Goal: Task Accomplishment & Management: Use online tool/utility

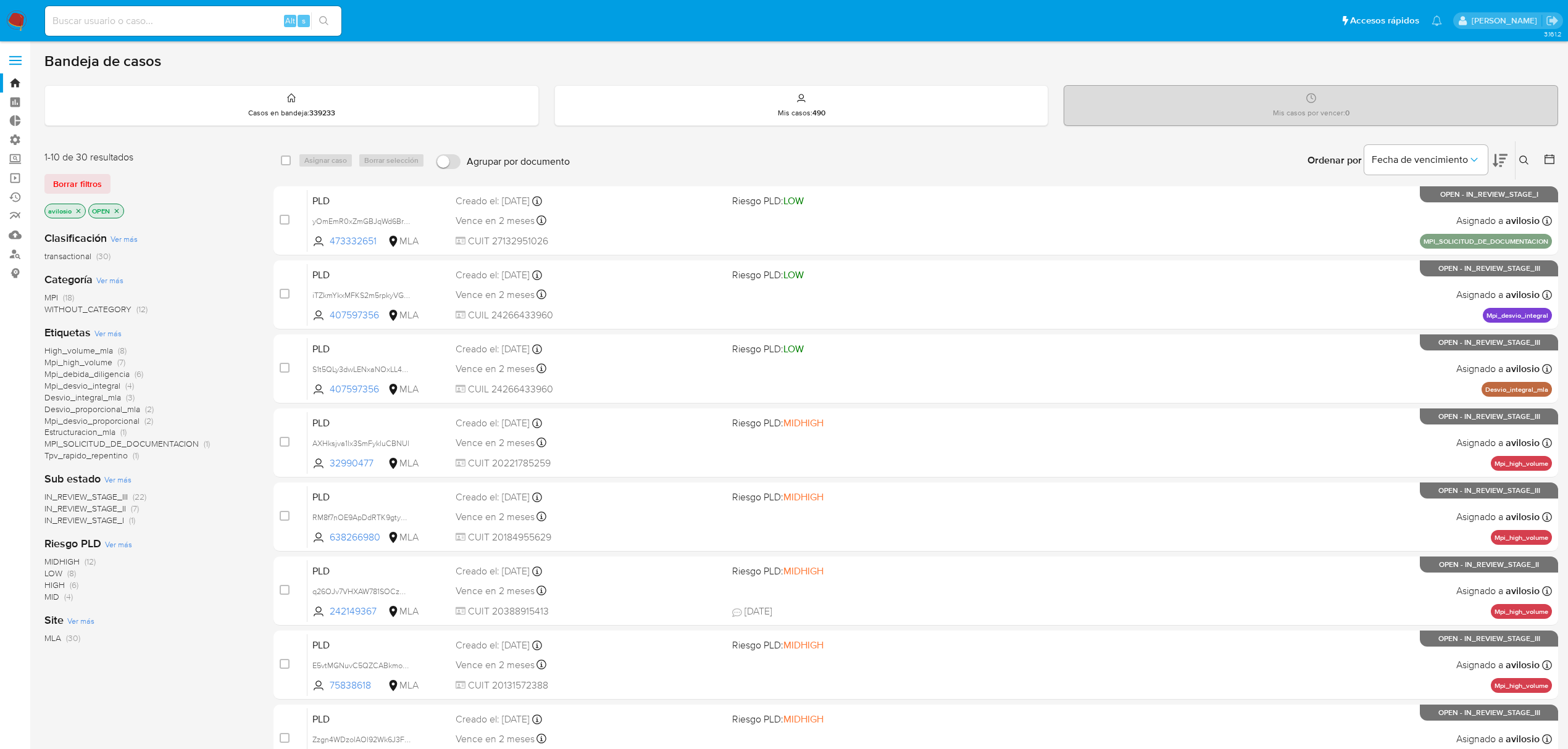
click at [87, 309] on span "WITHOUT_CATEGORY" at bounding box center [88, 309] width 87 height 12
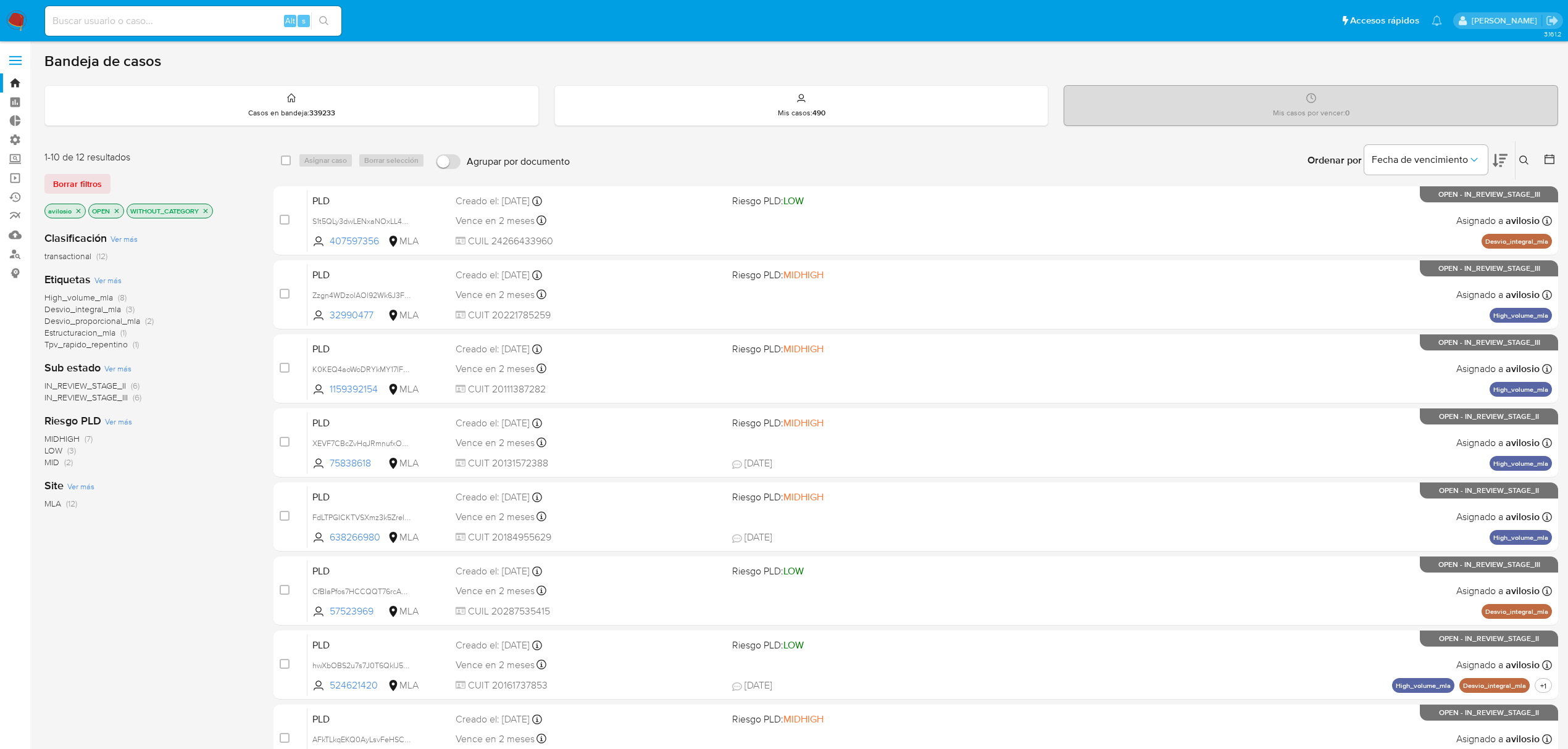
click at [208, 211] on icon "close-filter" at bounding box center [206, 211] width 5 height 5
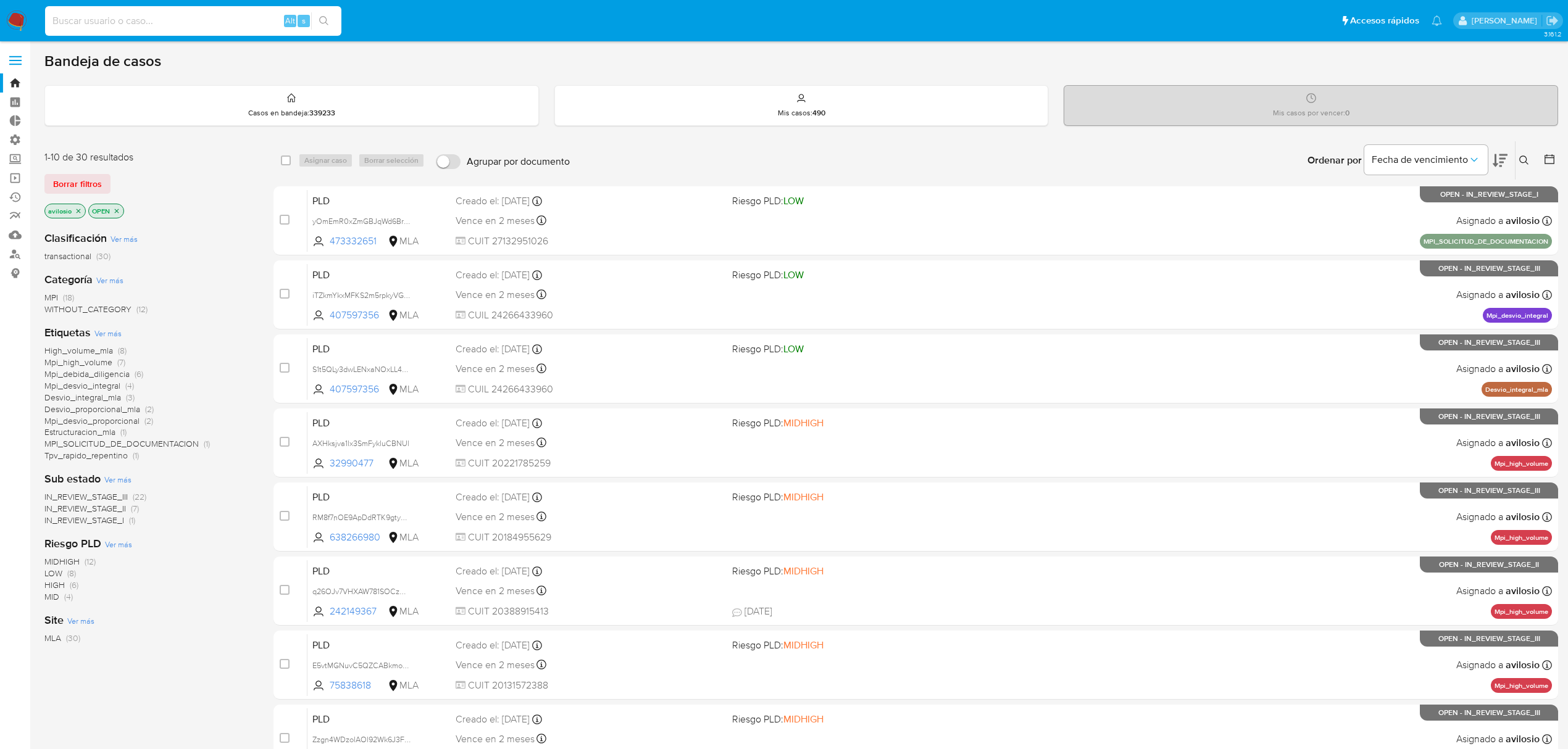
click at [177, 20] on input at bounding box center [193, 21] width 296 height 16
paste input "q26OJv7VHXAW781SOCzU4bcE"
type input "q26OJv7VHXAW781SOCzU4bcE"
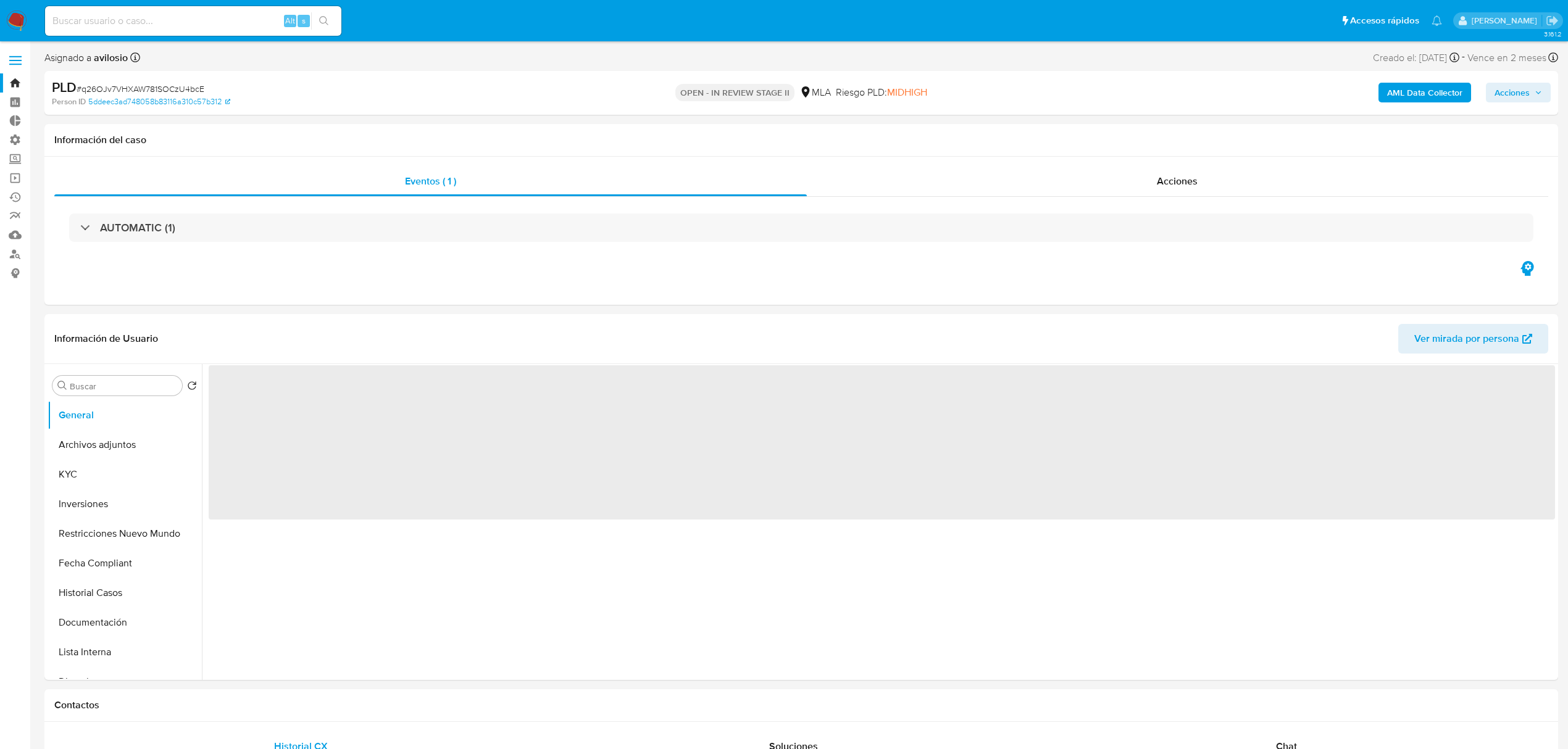
select select "10"
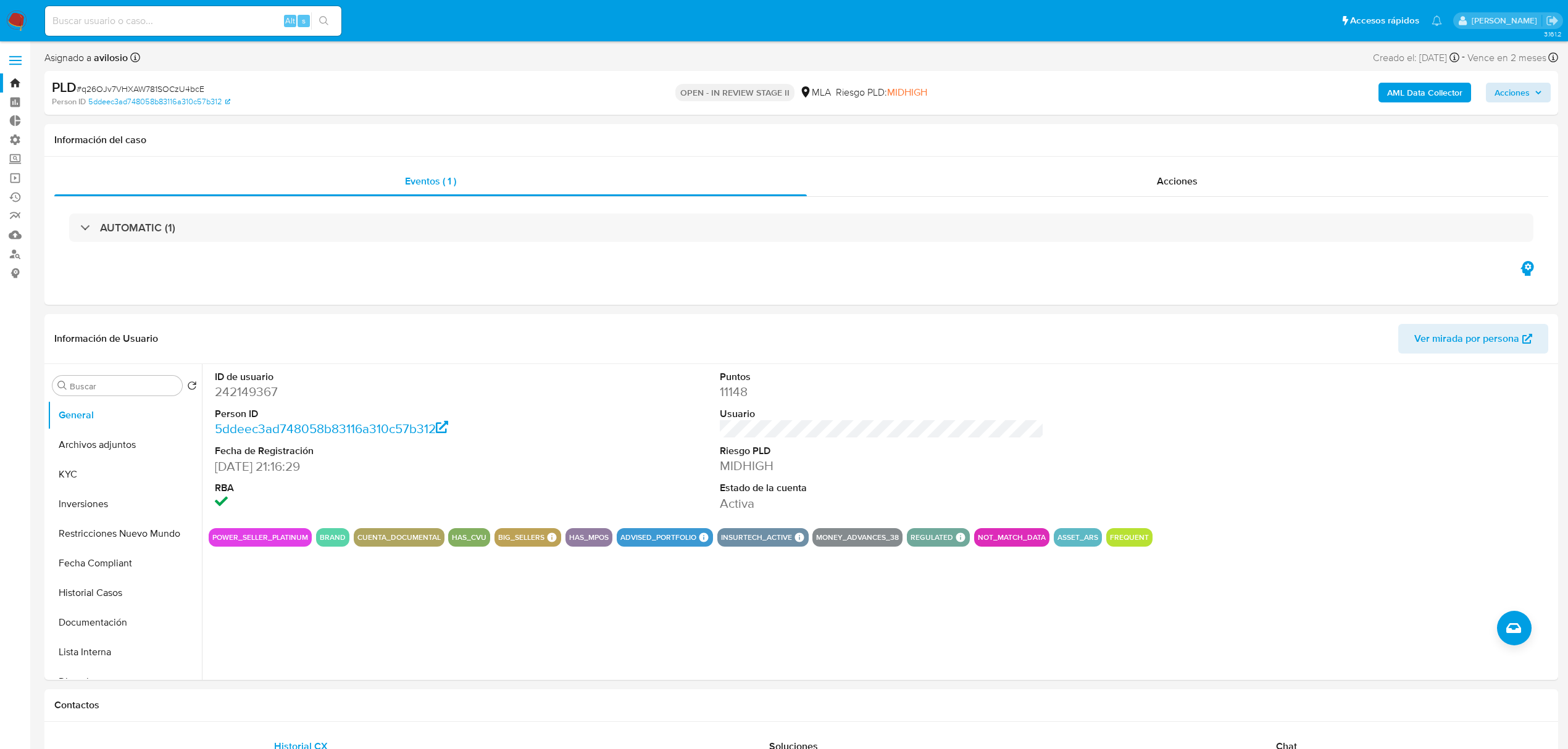
click at [1525, 85] on div "AML Data Collector Acciones" at bounding box center [1303, 93] width 496 height 29
click at [1524, 90] on span "Acciones" at bounding box center [1512, 92] width 35 height 20
click at [1165, 139] on div "Resolución del caso Alt r" at bounding box center [1182, 132] width 118 height 32
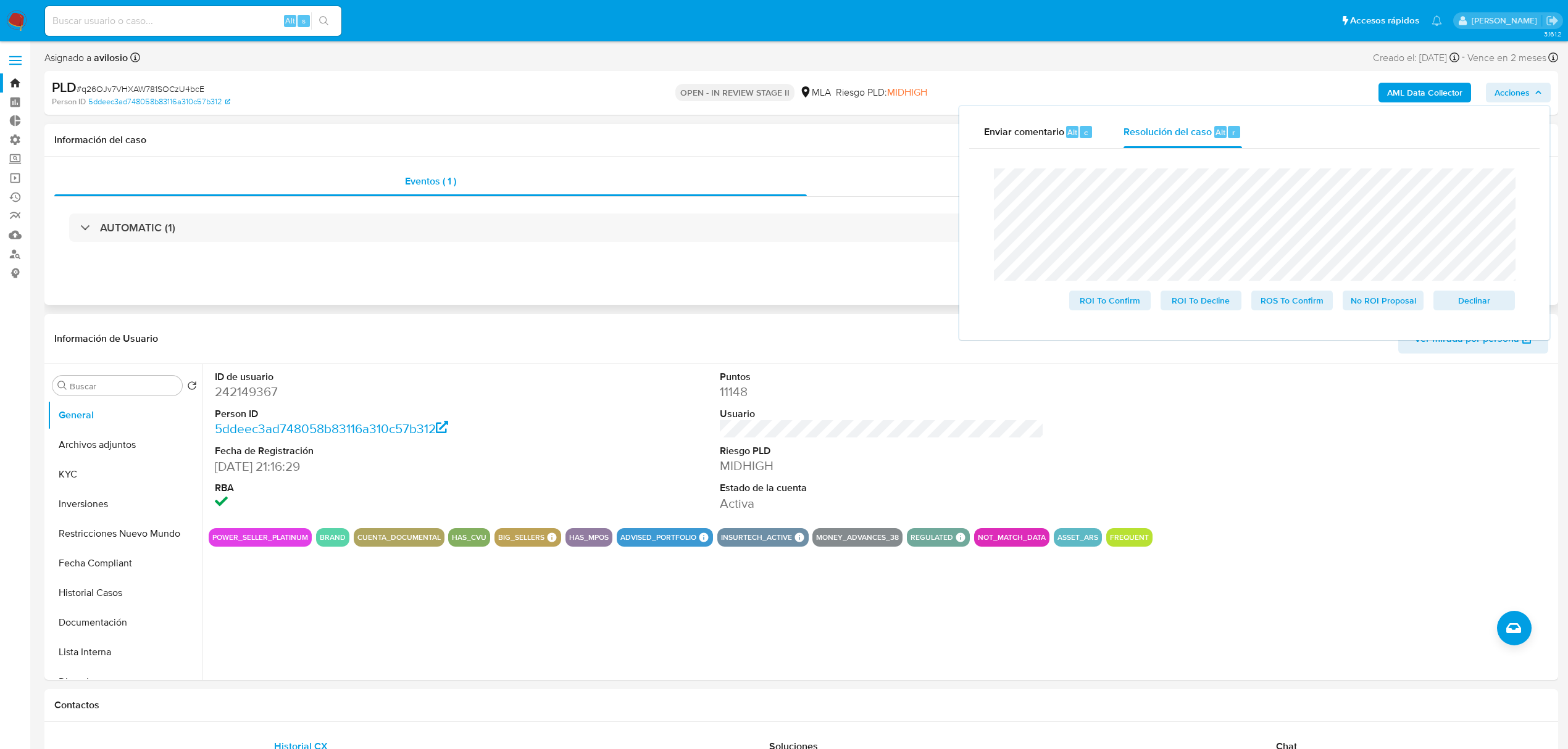
click at [832, 171] on div "Acciones" at bounding box center [1178, 181] width 742 height 29
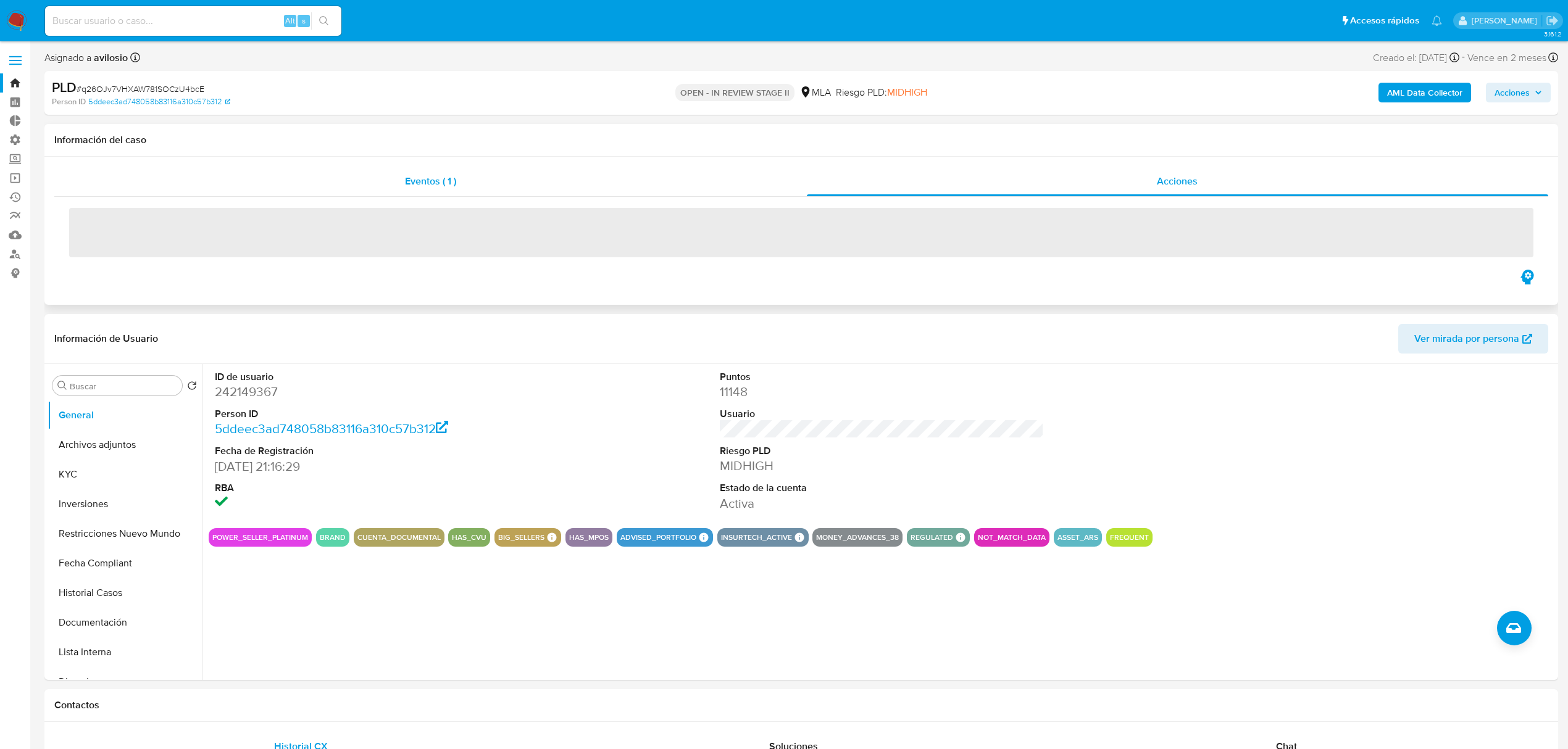
click at [643, 181] on div "Eventos ( 1 )" at bounding box center [430, 181] width 753 height 29
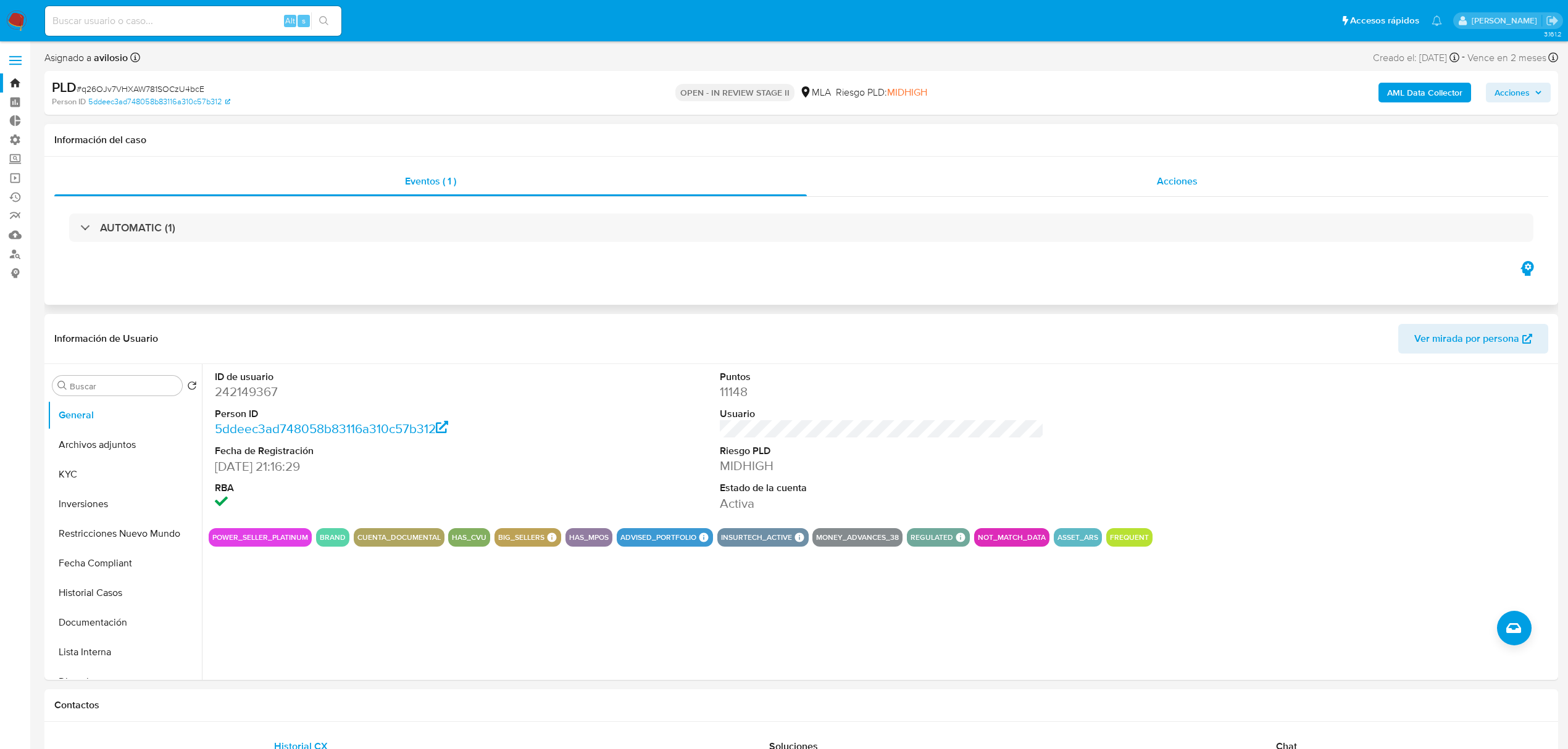
click at [1111, 181] on div "Acciones" at bounding box center [1178, 181] width 742 height 29
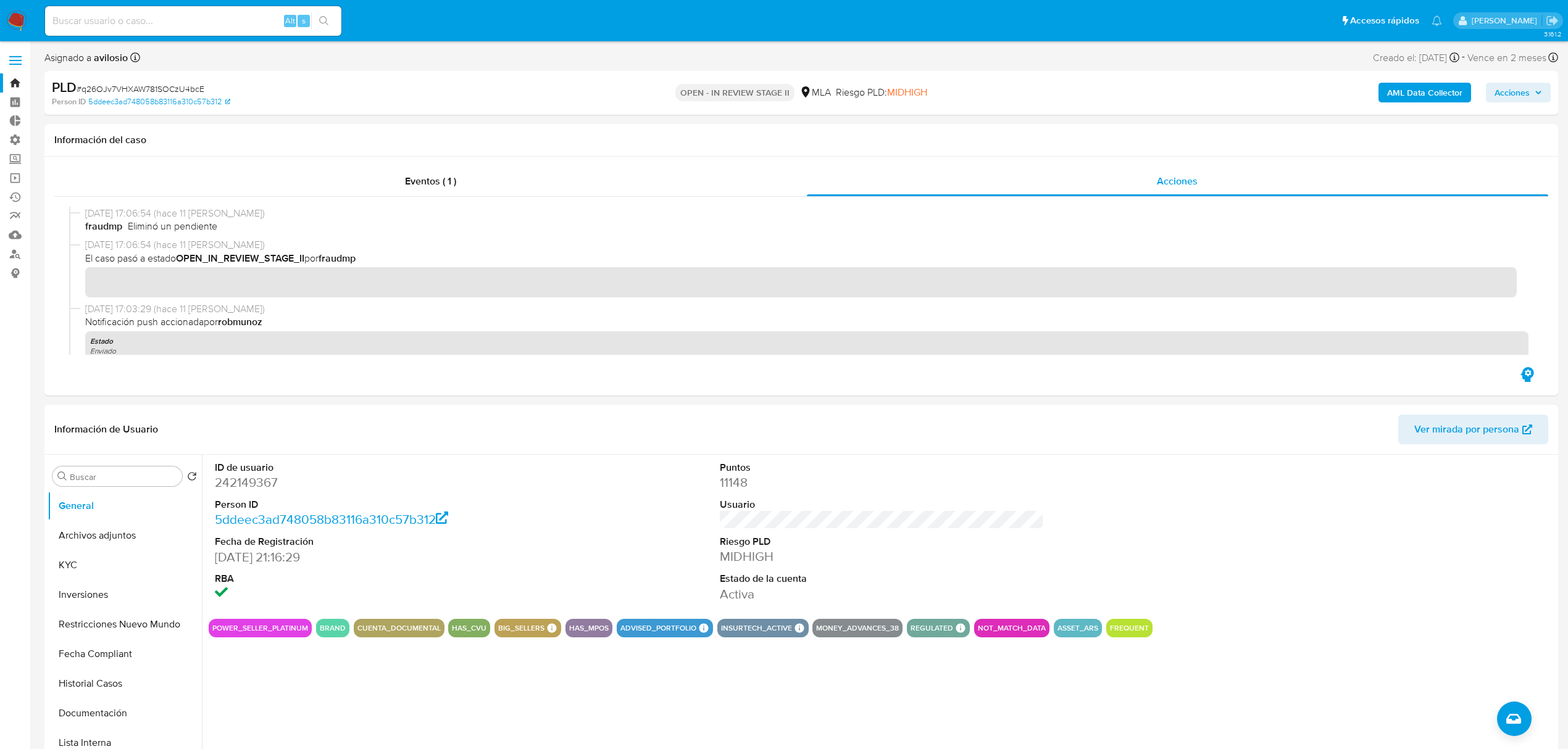
click at [168, 17] on input at bounding box center [193, 21] width 296 height 16
paste input "X7Wxp0kFXpDbe2nprTirN4eW"
type input "X7Wxp0kFXpDbe2nprTirN4eW"
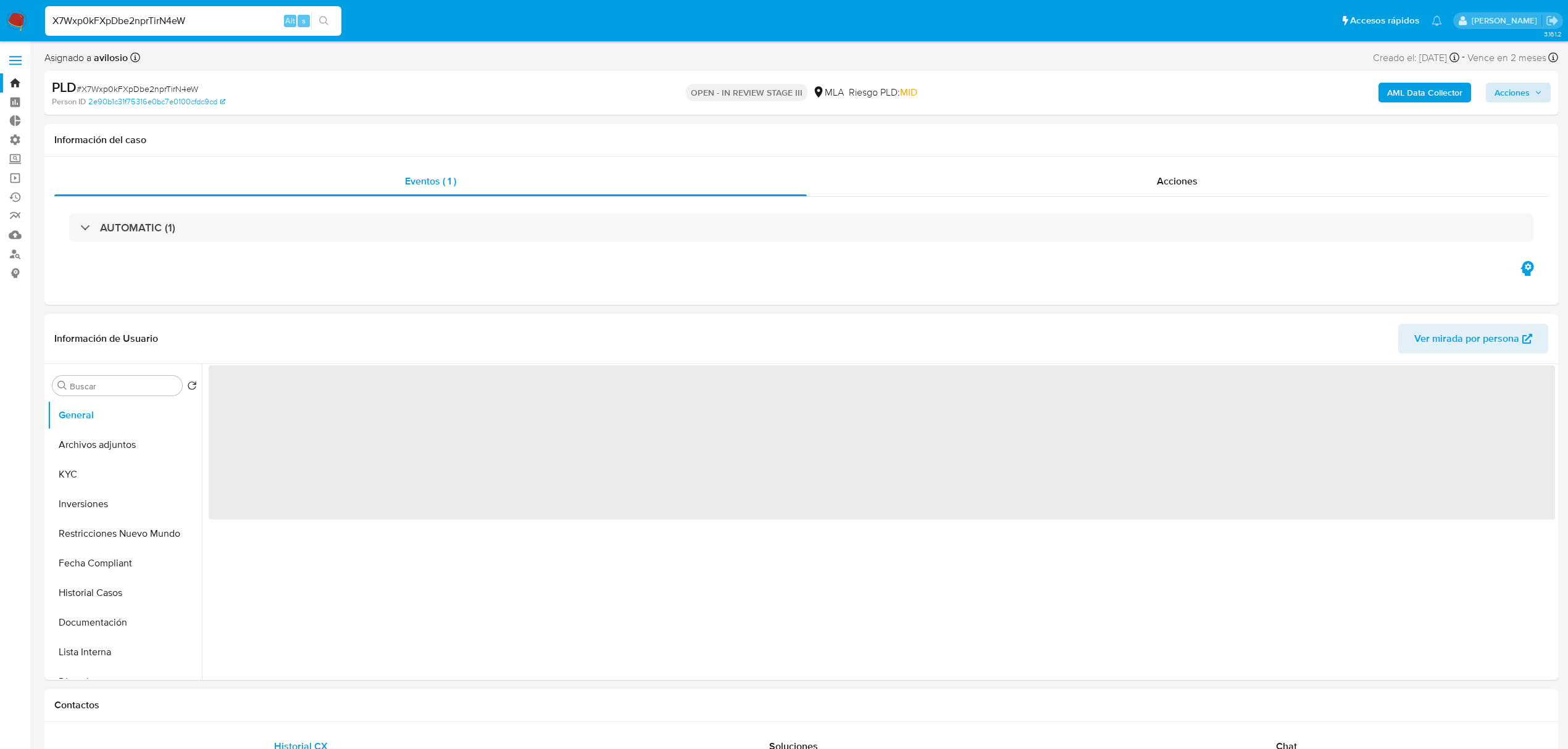
select select "10"
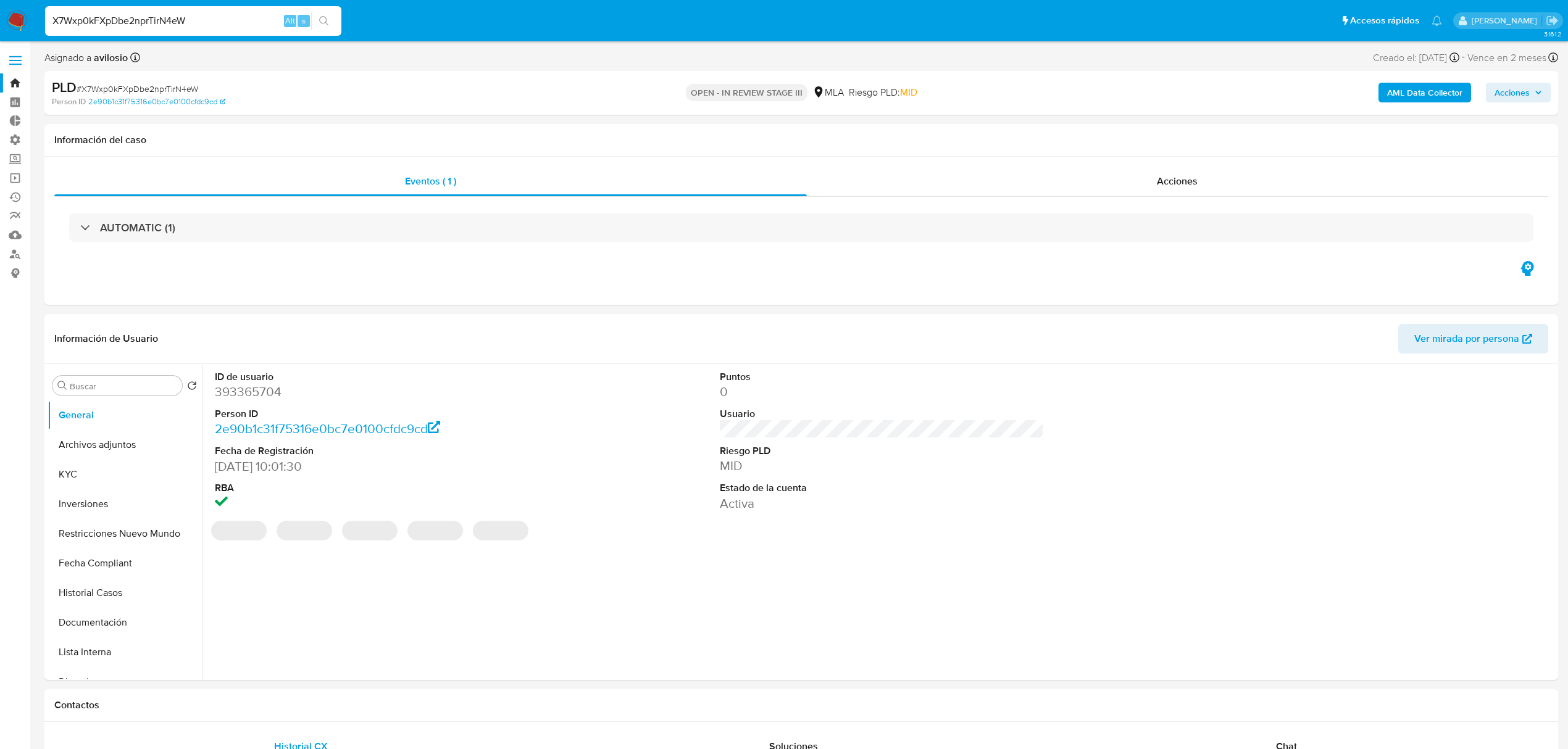
click at [1502, 103] on div "AML Data Collector Acciones" at bounding box center [1303, 93] width 496 height 29
click at [1514, 85] on span "Acciones" at bounding box center [1512, 92] width 35 height 20
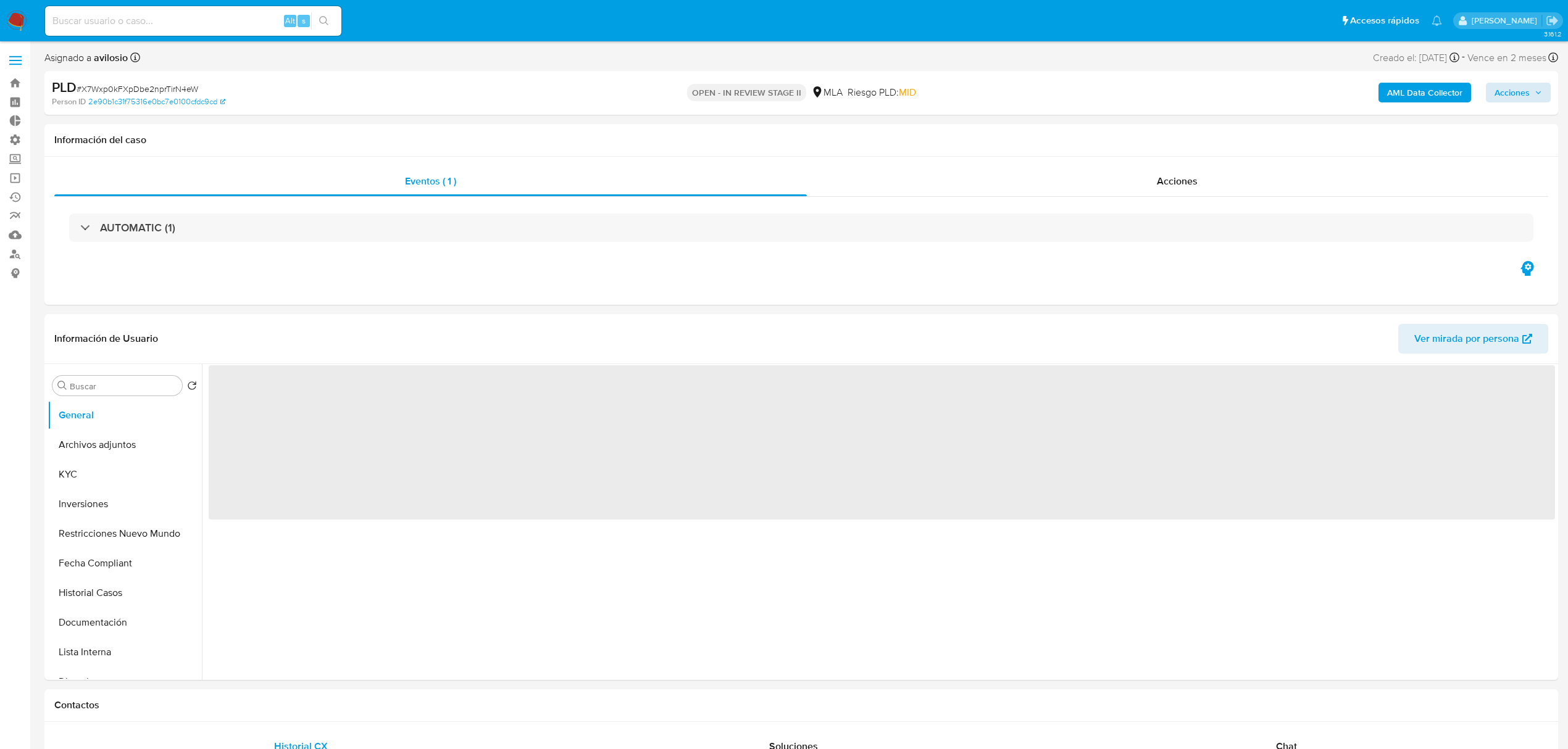
select select "10"
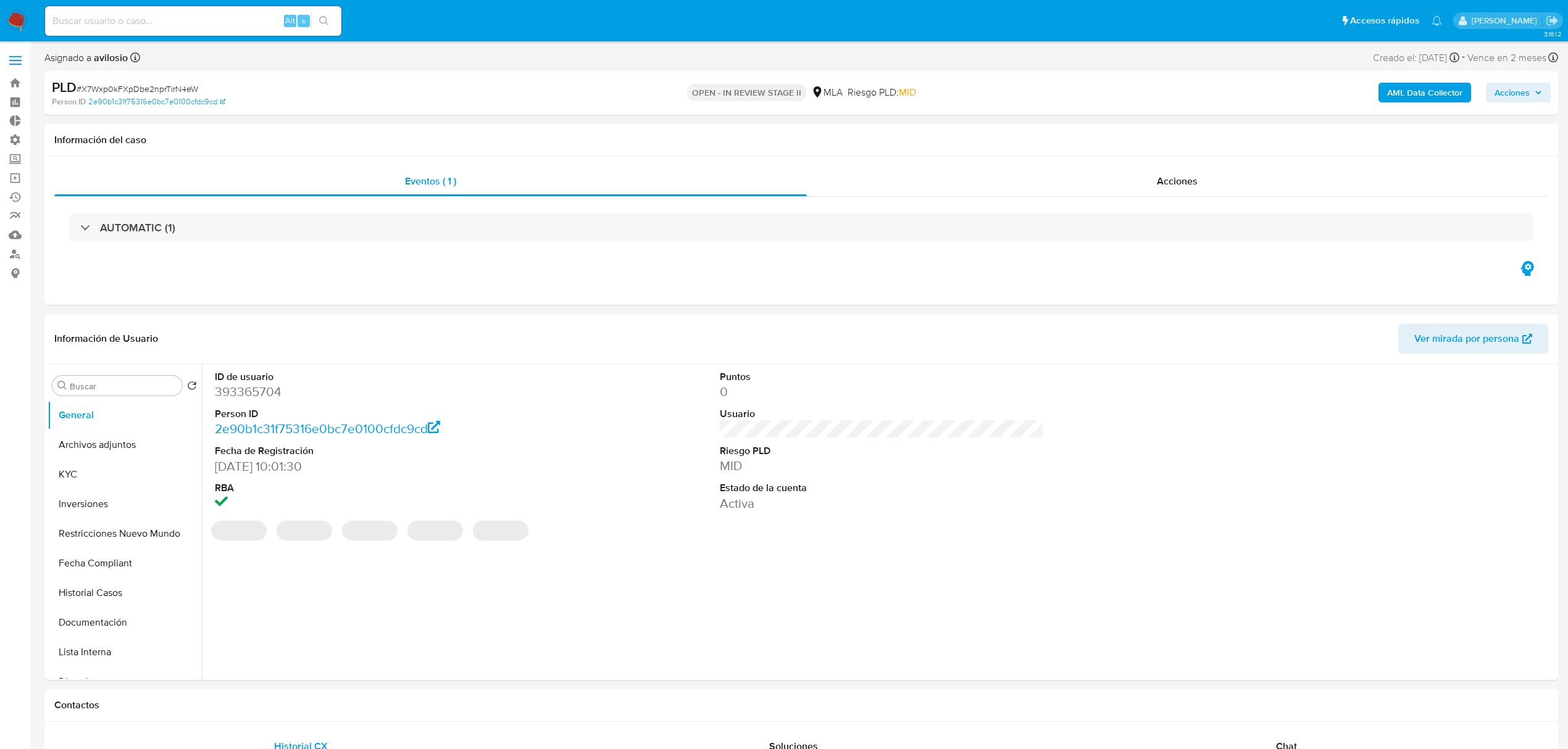
click at [1539, 91] on icon "button" at bounding box center [1538, 92] width 7 height 7
click at [1539, 107] on div "PLD # X7Wxp0kFXpDbe2nprTirN4eW Person ID 2e90b1c31f75316e0bc7e0100cfdc9cd OPEN …" at bounding box center [801, 92] width 1514 height 44
click at [1535, 92] on icon "button" at bounding box center [1538, 92] width 7 height 7
click at [1142, 137] on span "Resolución del caso" at bounding box center [1167, 132] width 88 height 14
